Goal: Task Accomplishment & Management: Manage account settings

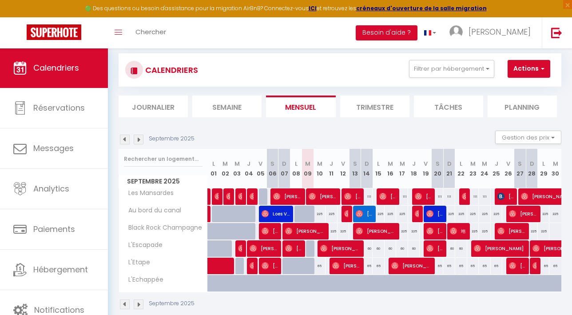
scroll to position [16, 0]
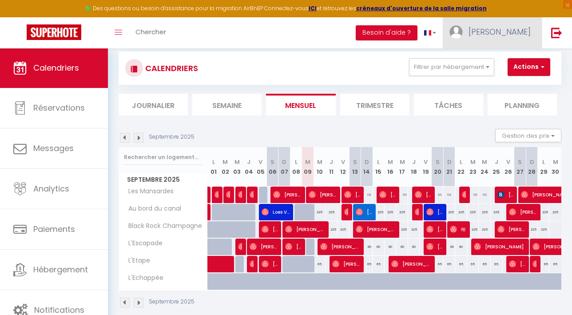
click at [512, 24] on link "[PERSON_NAME]" at bounding box center [492, 32] width 99 height 31
click at [488, 73] on link "Équipe" at bounding box center [507, 77] width 66 height 15
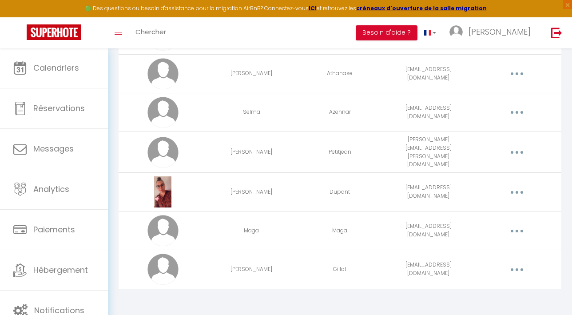
scroll to position [254, 0]
drag, startPoint x: 395, startPoint y: 229, endPoint x: 464, endPoint y: 228, distance: 68.4
click at [464, 228] on td "[EMAIL_ADDRESS][DOMAIN_NAME]" at bounding box center [428, 231] width 88 height 39
copy td "[EMAIL_ADDRESS][DOMAIN_NAME]"
click at [482, 231] on div "Editer Supprimer" at bounding box center [517, 231] width 81 height 17
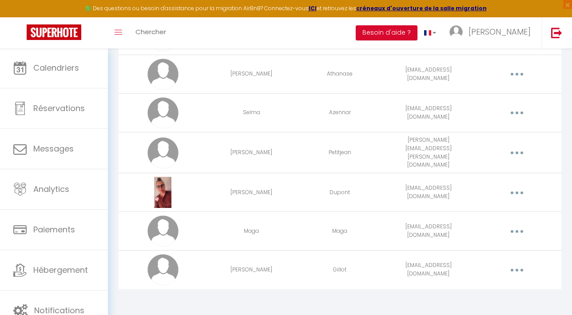
click at [389, 187] on td "[EMAIL_ADDRESS][DOMAIN_NAME]" at bounding box center [428, 192] width 88 height 39
click at [391, 191] on td "[EMAIL_ADDRESS][DOMAIN_NAME]" at bounding box center [428, 192] width 88 height 39
drag, startPoint x: 391, startPoint y: 191, endPoint x: 468, endPoint y: 190, distance: 76.9
click at [468, 190] on td "[EMAIL_ADDRESS][DOMAIN_NAME]" at bounding box center [428, 192] width 88 height 39
copy td "[EMAIL_ADDRESS][DOMAIN_NAME]"
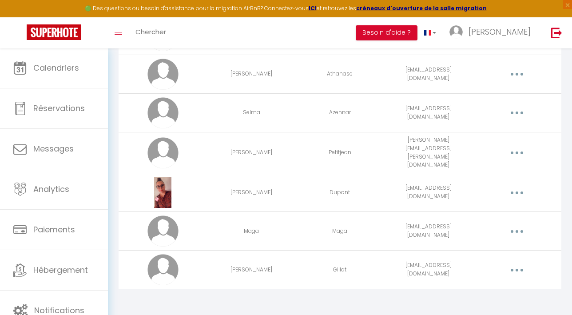
click at [473, 193] on td "Editer Supprimer" at bounding box center [517, 192] width 88 height 39
